Goal: Task Accomplishment & Management: Complete application form

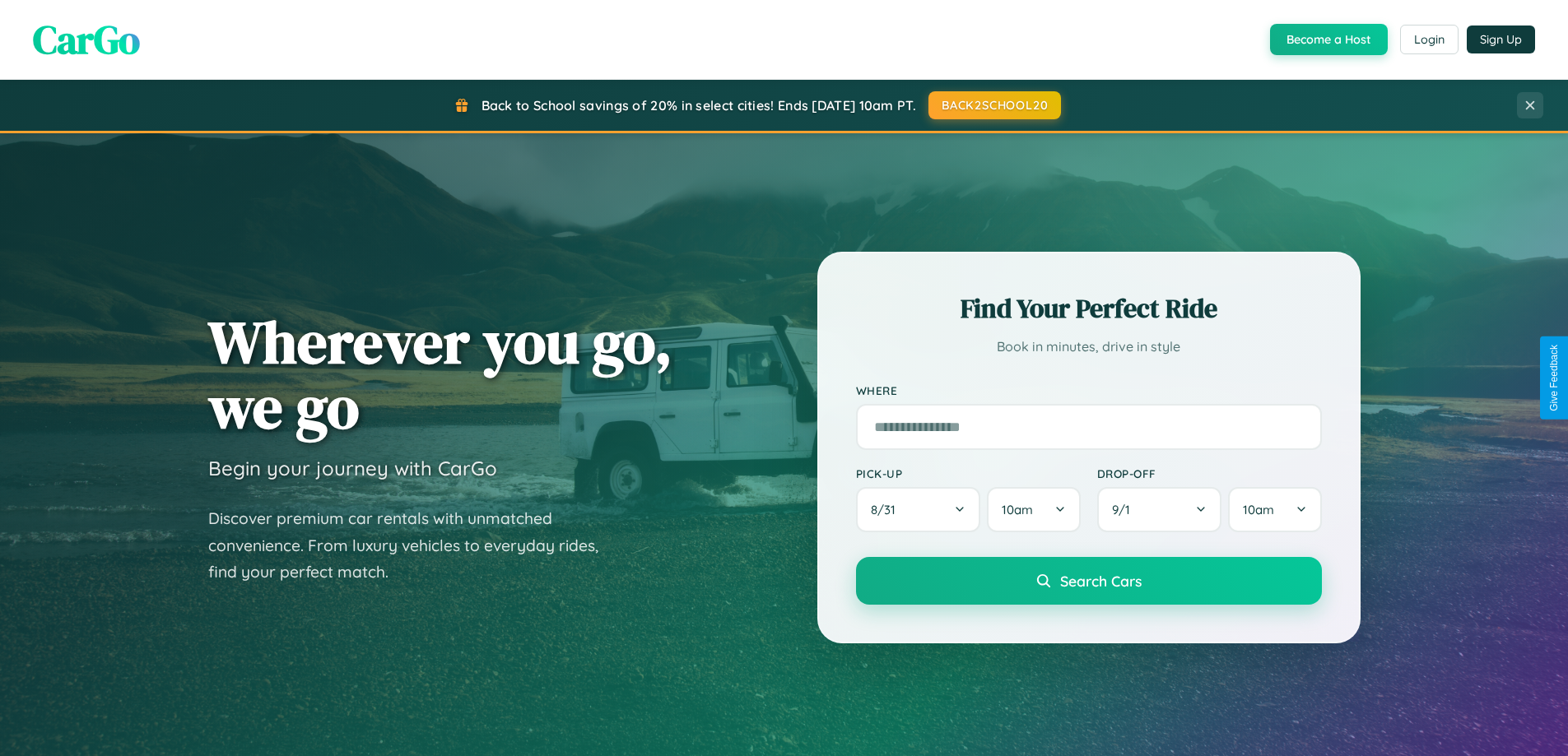
scroll to position [3166, 0]
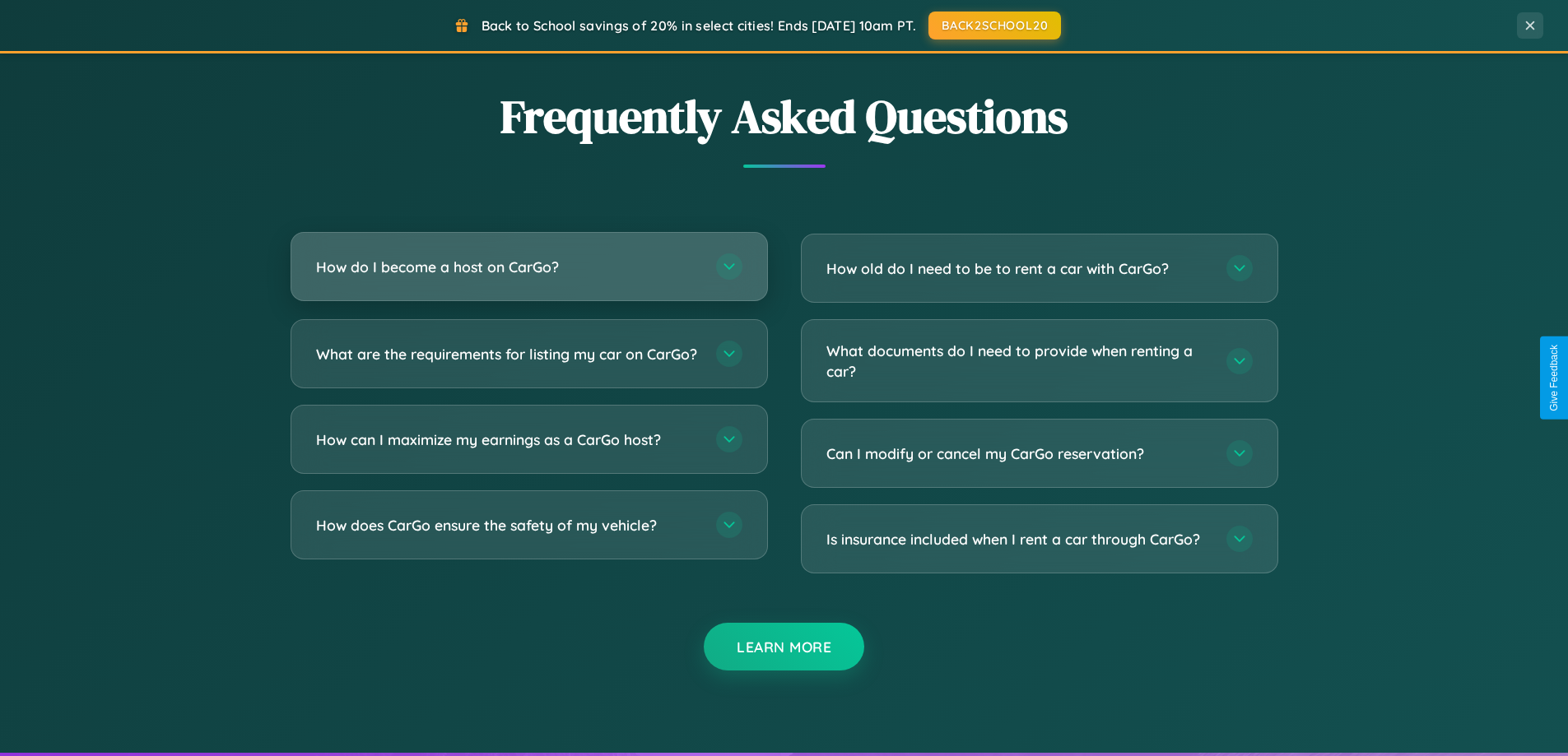
click at [529, 266] on h3 "How do I become a host on CarGo?" at bounding box center [507, 266] width 384 height 20
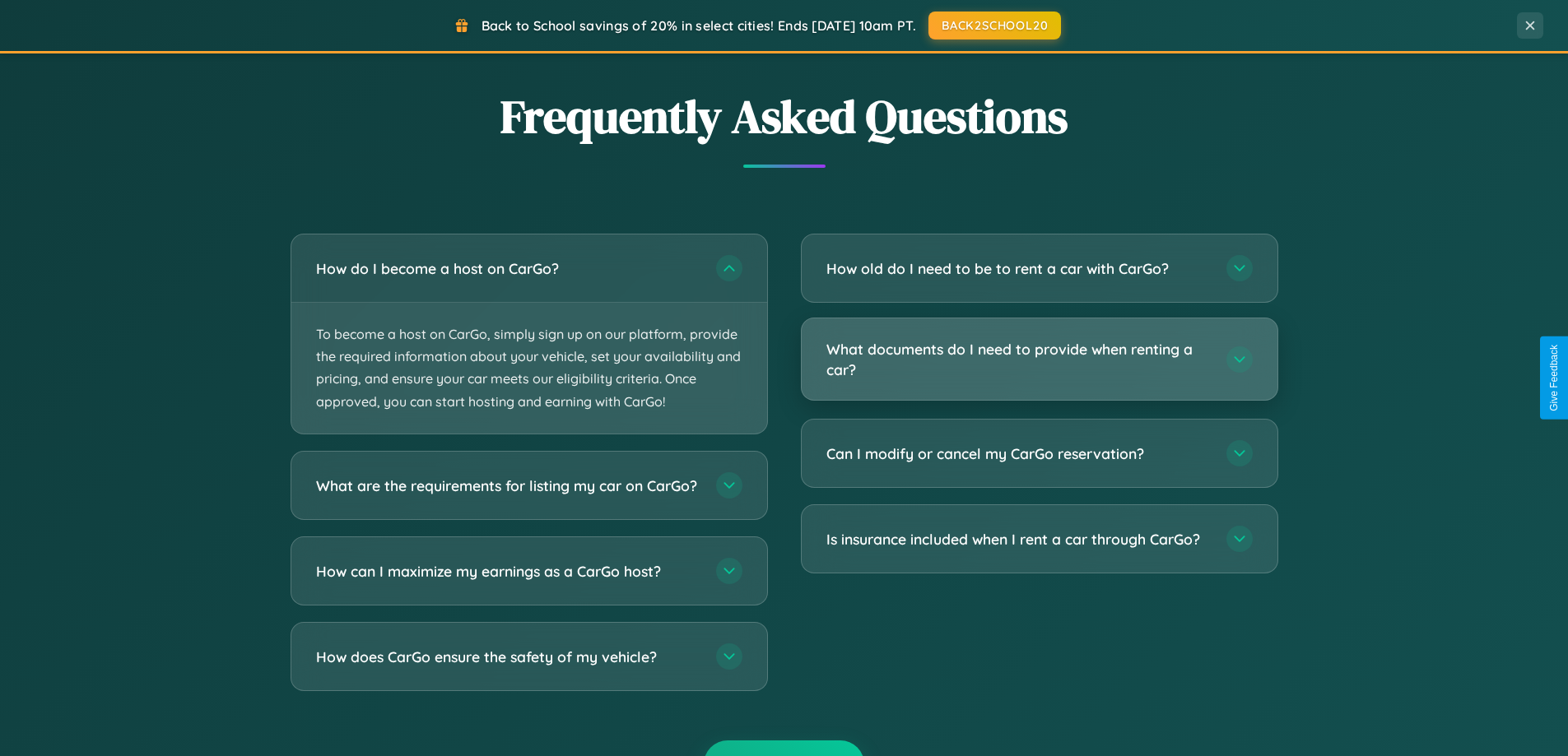
click at [1039, 359] on h3 "What documents do I need to provide when renting a car?" at bounding box center [1018, 359] width 384 height 41
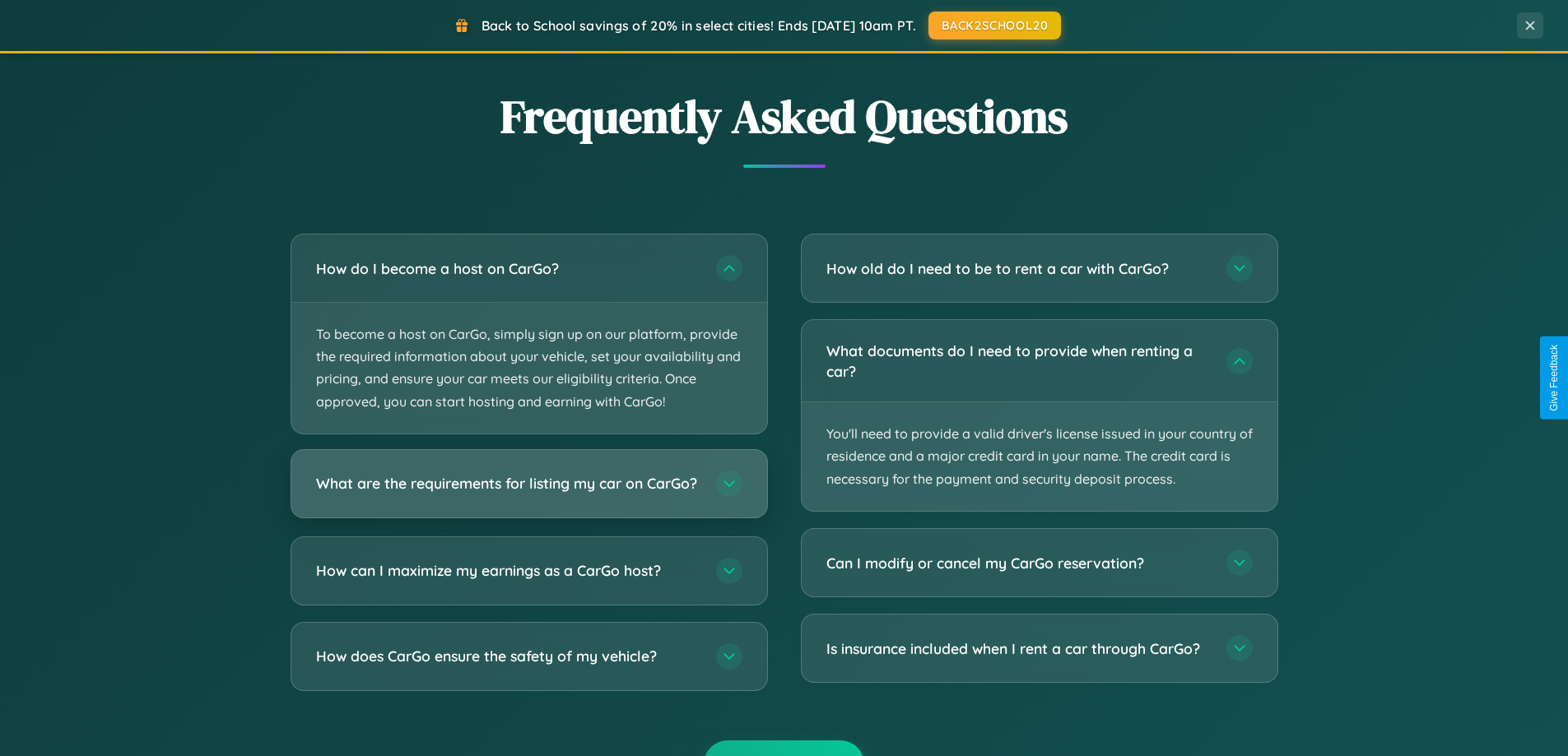
click at [529, 492] on h3 "What are the requirements for listing my car on CarGo?" at bounding box center [507, 483] width 384 height 20
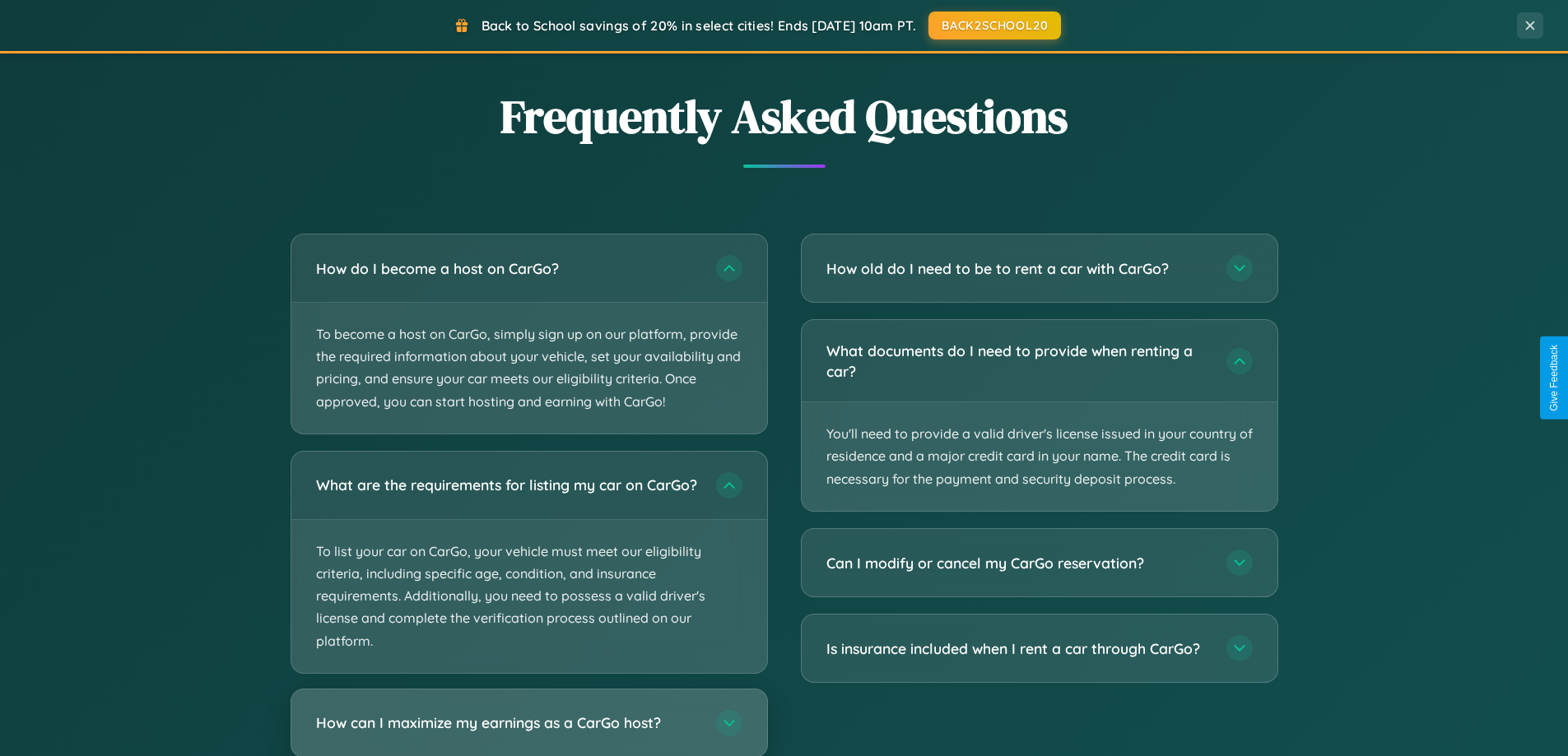
click at [529, 729] on h3 "How can I maximize my earnings as a CarGo host?" at bounding box center [507, 722] width 384 height 20
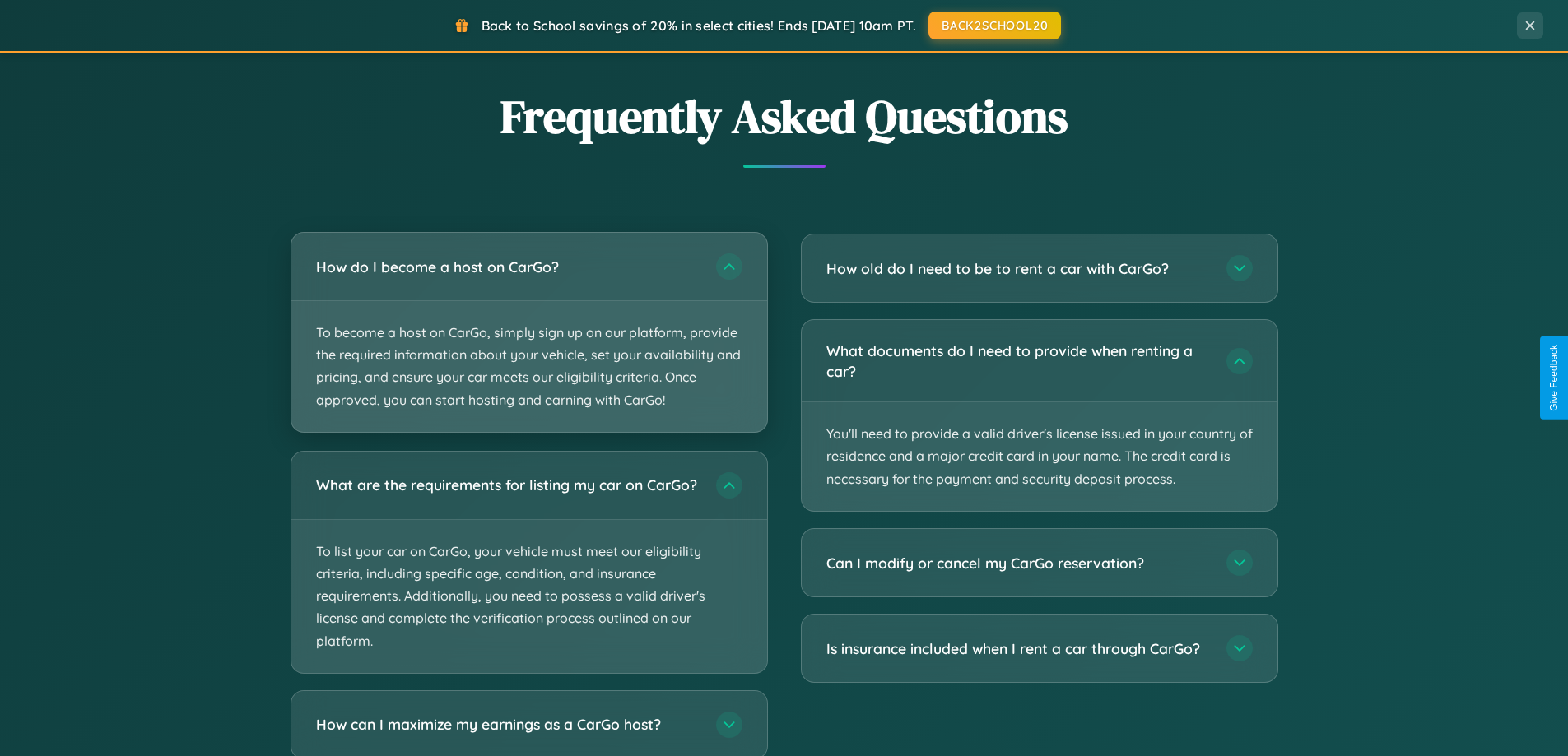
click at [529, 333] on p "To become a host on CarGo, simply sign up on our platform, provide the required…" at bounding box center [529, 366] width 476 height 131
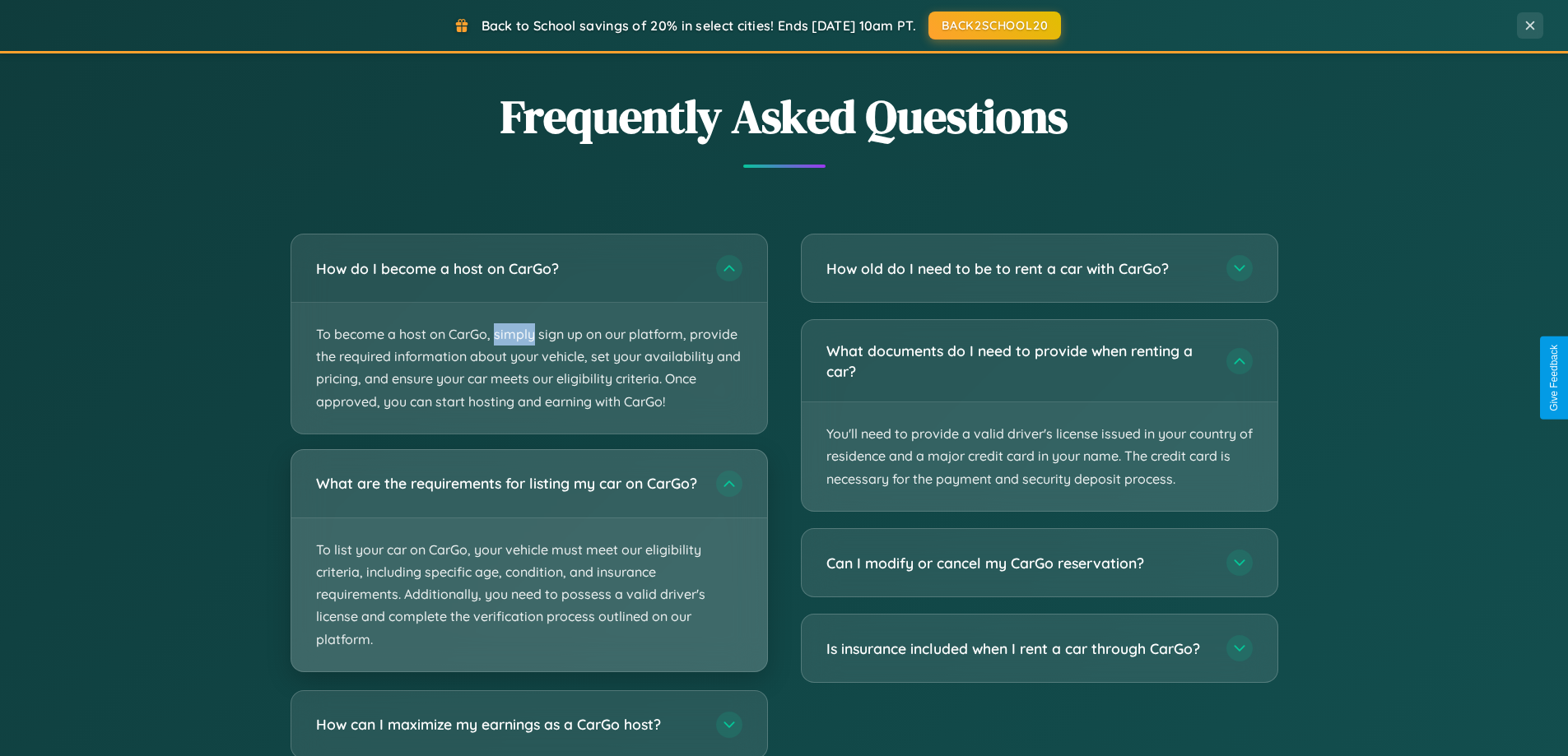
click at [529, 567] on p "To list your car on CarGo, your vehicle must meet our eligibility criteria, inc…" at bounding box center [529, 594] width 476 height 153
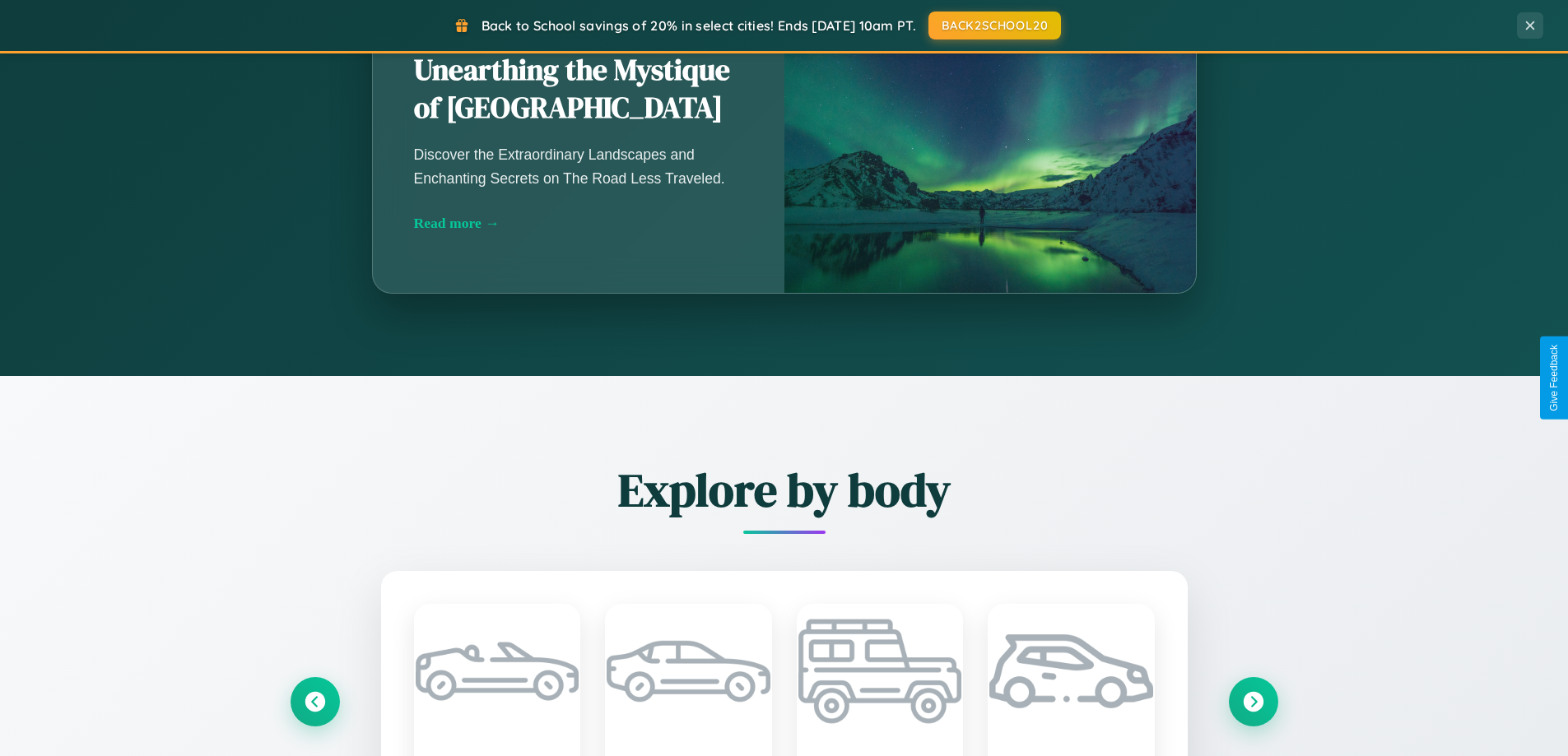
scroll to position [1133, 0]
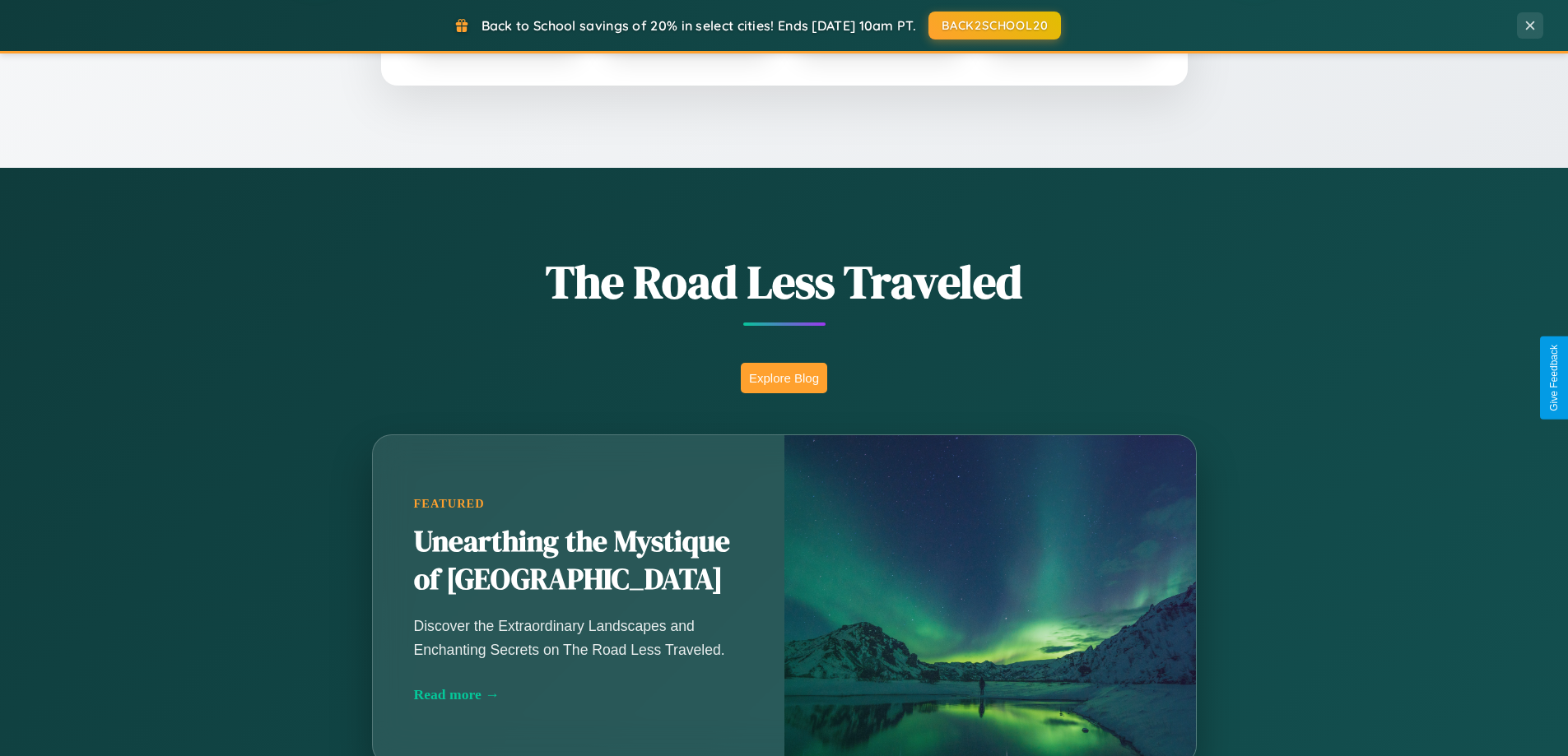
click at [784, 378] on button "Explore Blog" at bounding box center [784, 378] width 86 height 30
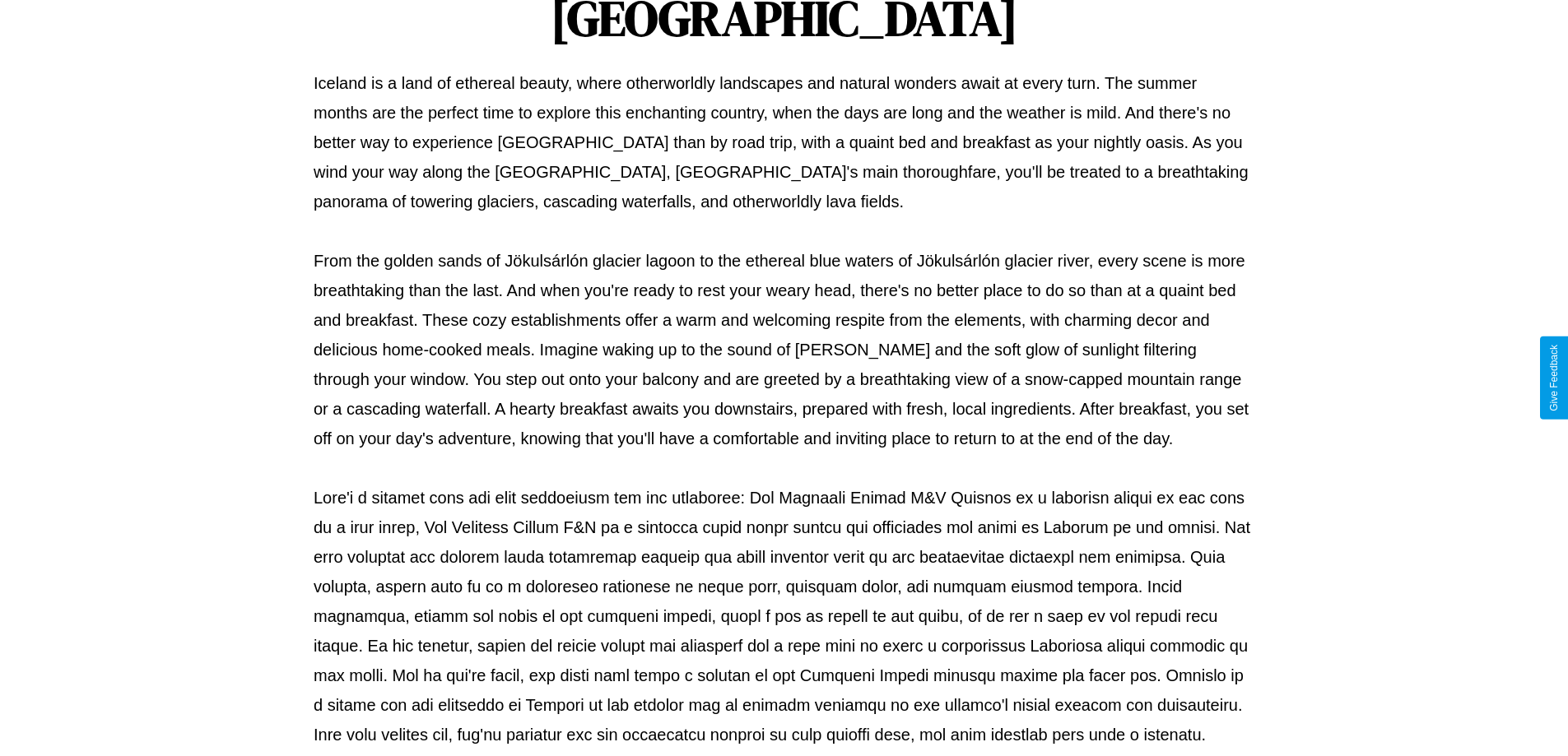
scroll to position [532, 0]
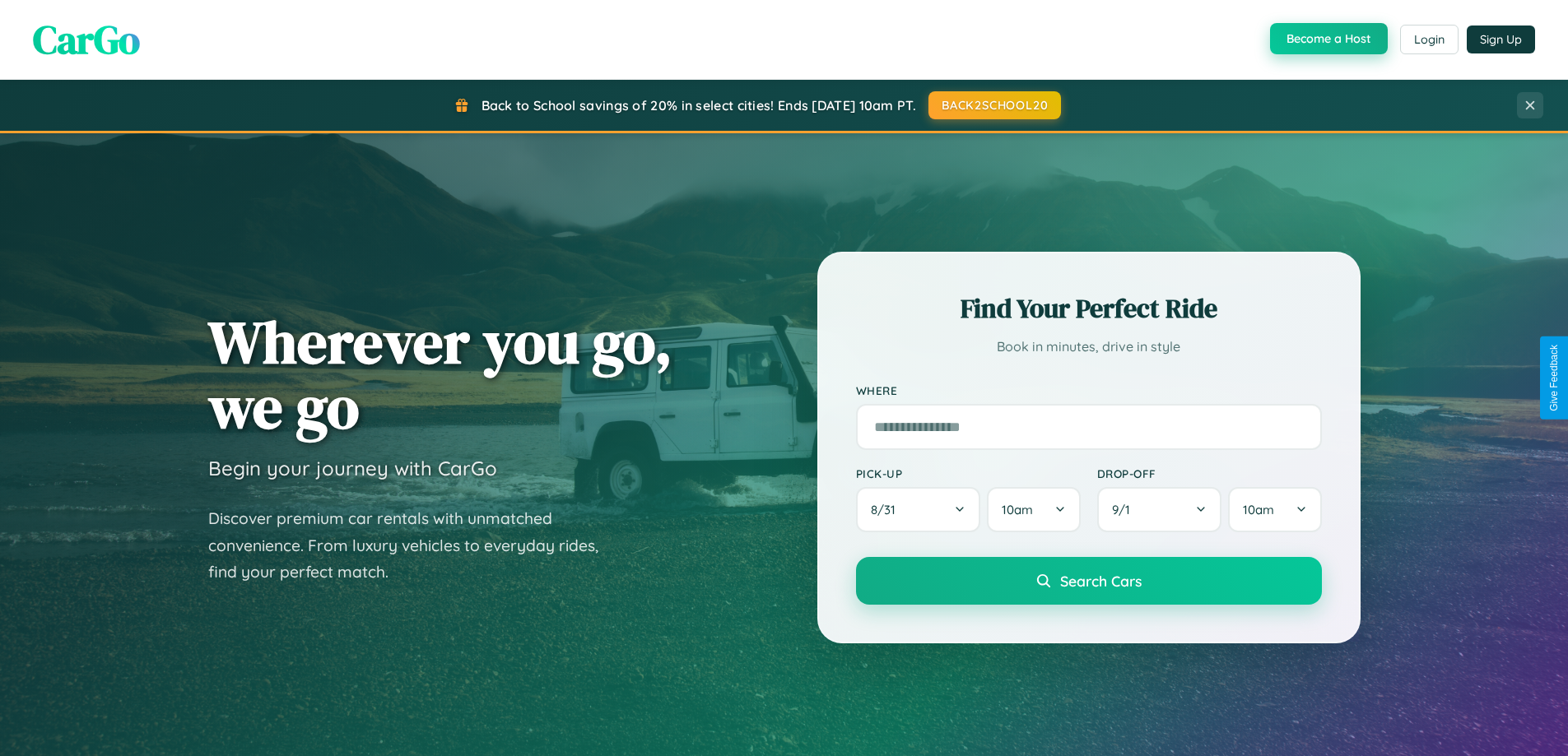
click at [1327, 40] on button "Become a Host" at bounding box center [1329, 39] width 118 height 31
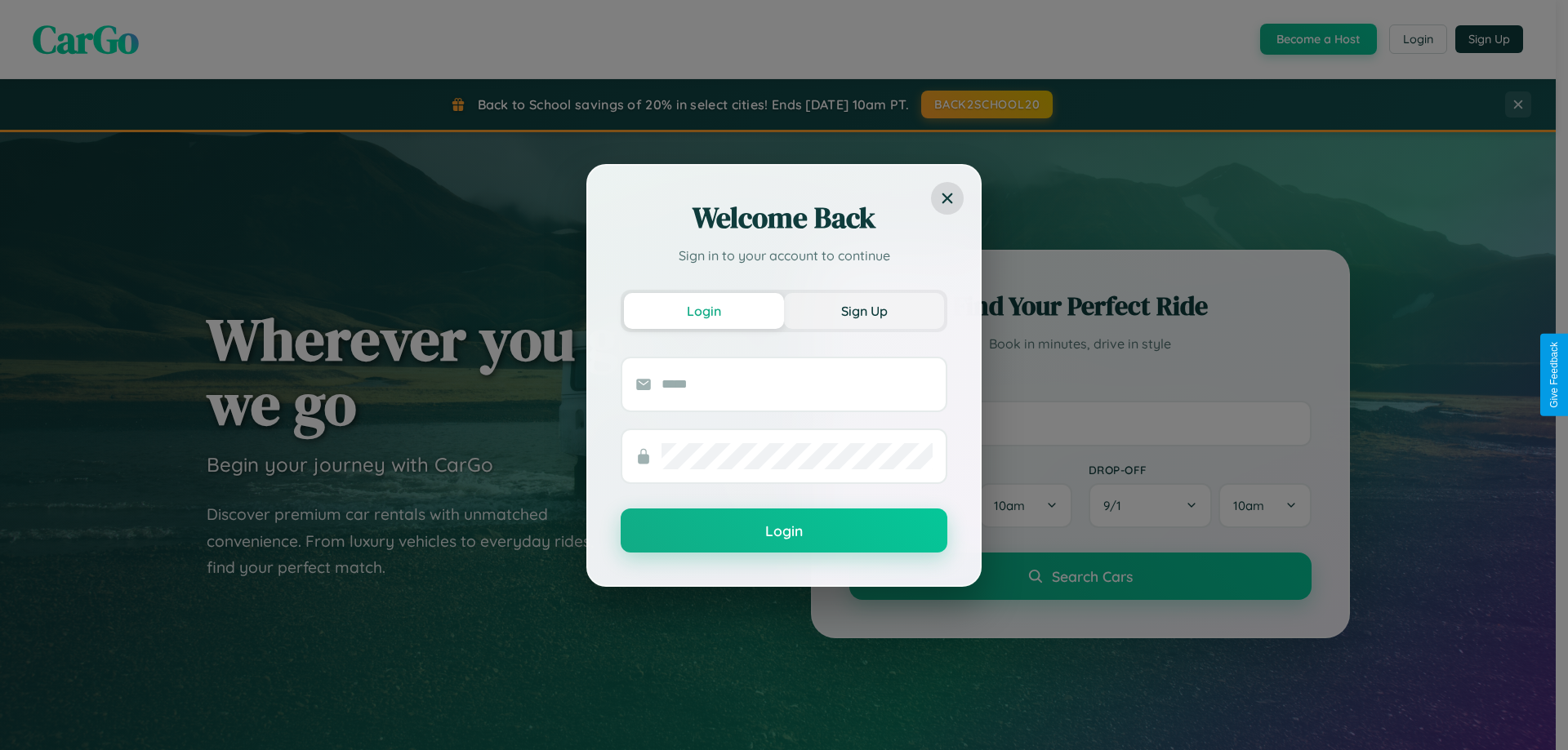
click at [864, 310] on button "Sign Up" at bounding box center [864, 310] width 160 height 36
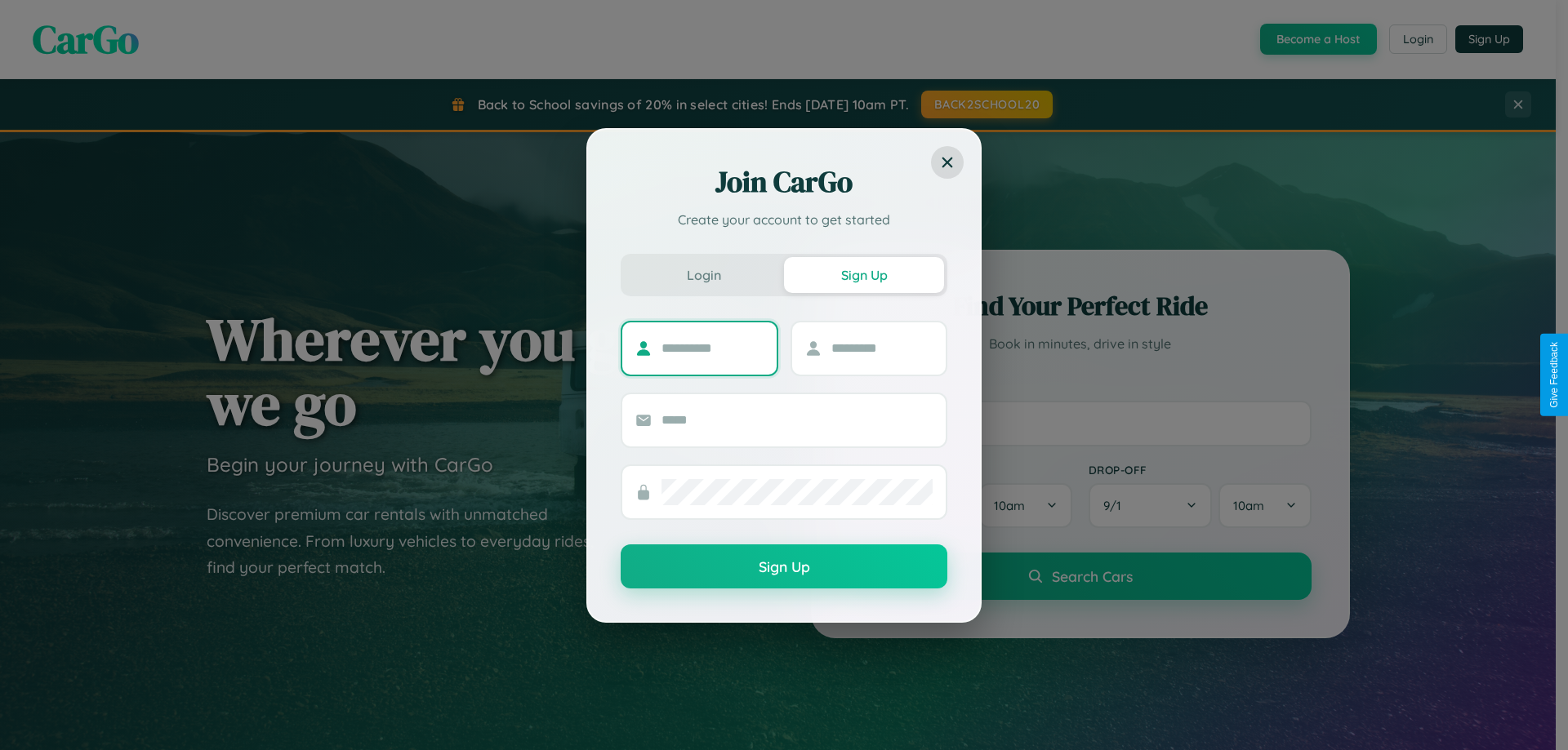
click at [712, 348] on input "text" at bounding box center [712, 348] width 102 height 26
type input "******"
click at [881, 348] on input "text" at bounding box center [882, 348] width 102 height 26
type input "*****"
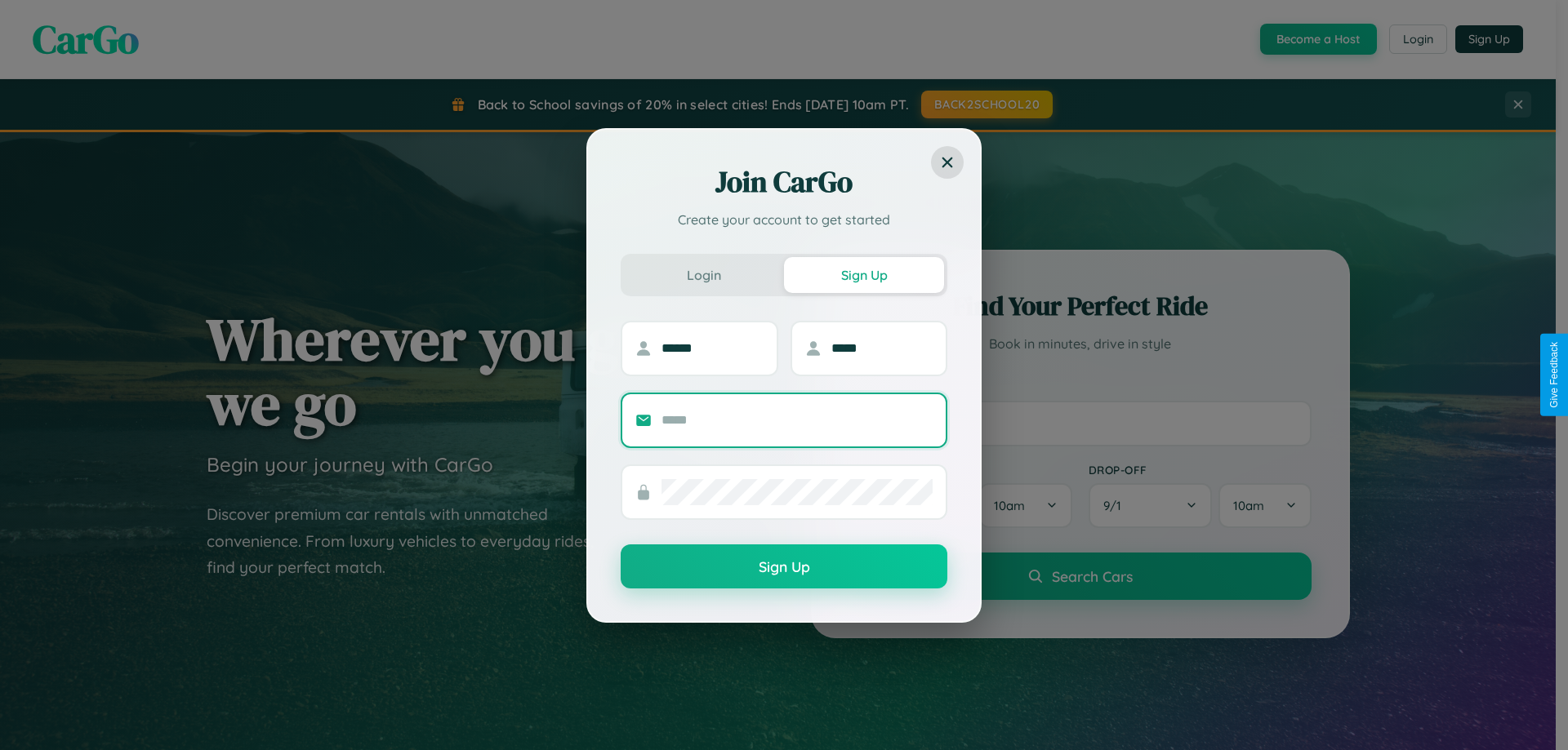
click at [797, 420] on input "text" at bounding box center [796, 420] width 271 height 26
type input "**********"
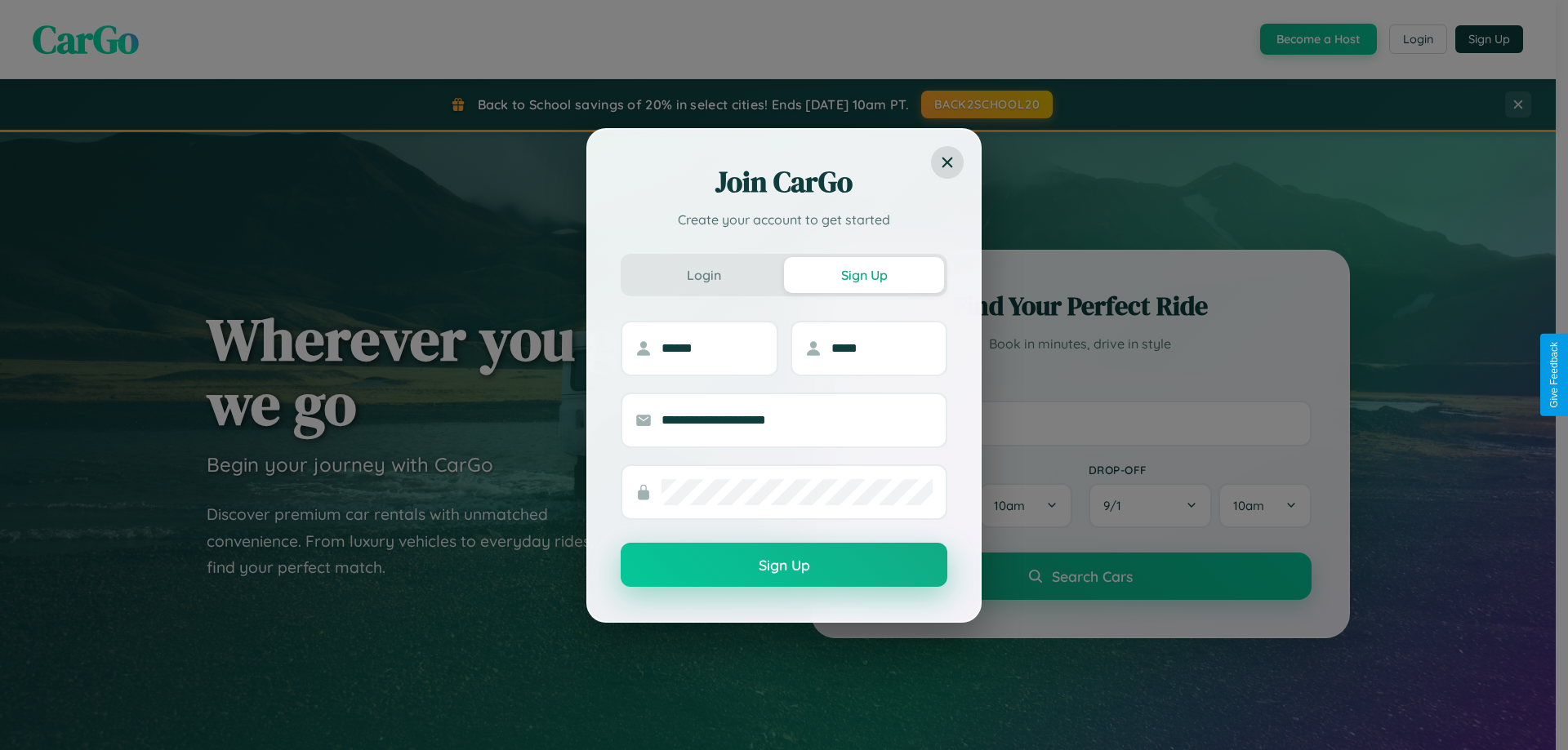
click at [784, 566] on button "Sign Up" at bounding box center [784, 565] width 327 height 44
